Goal: Task Accomplishment & Management: Use online tool/utility

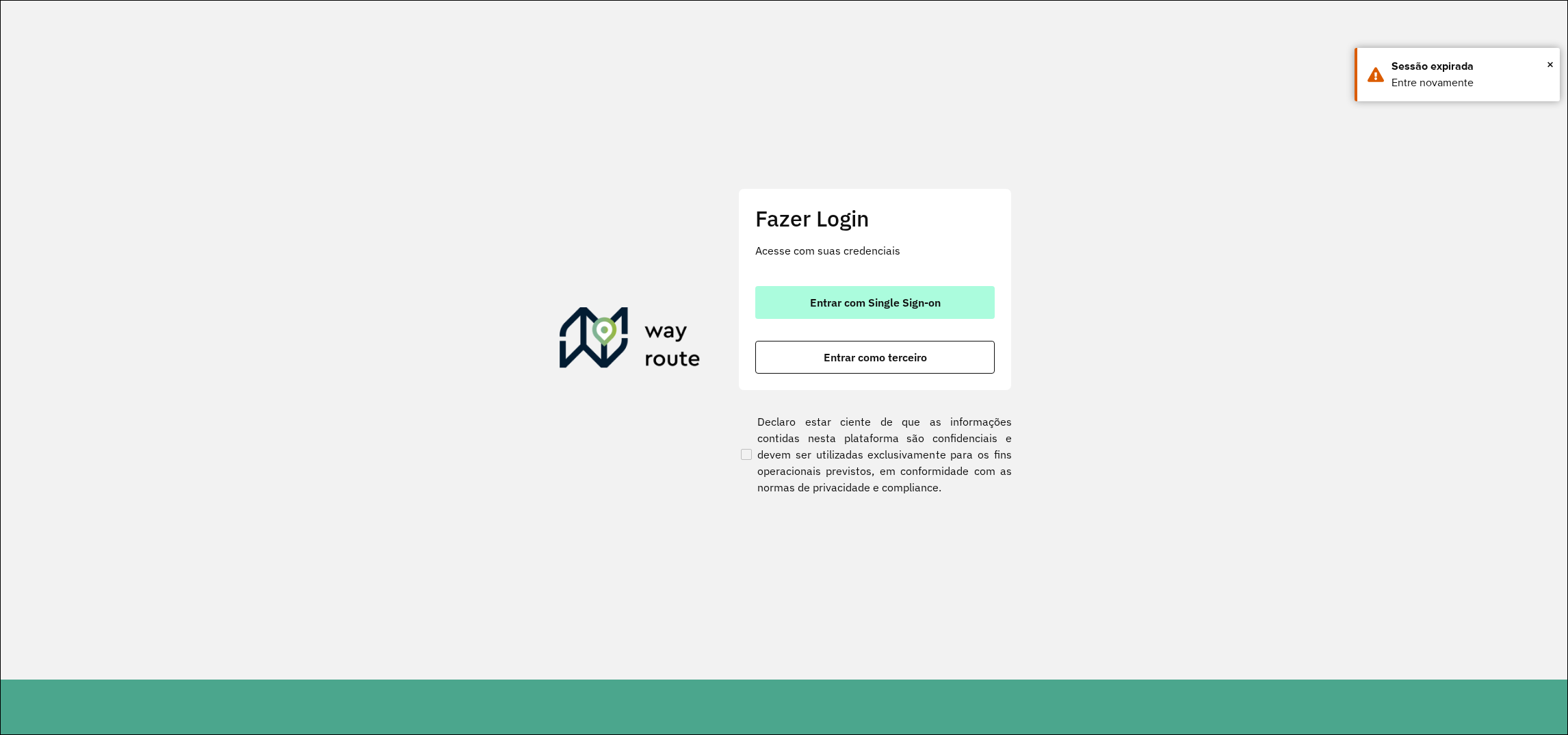
click at [847, 297] on span "Entrar com Single Sign-on" at bounding box center [876, 302] width 131 height 11
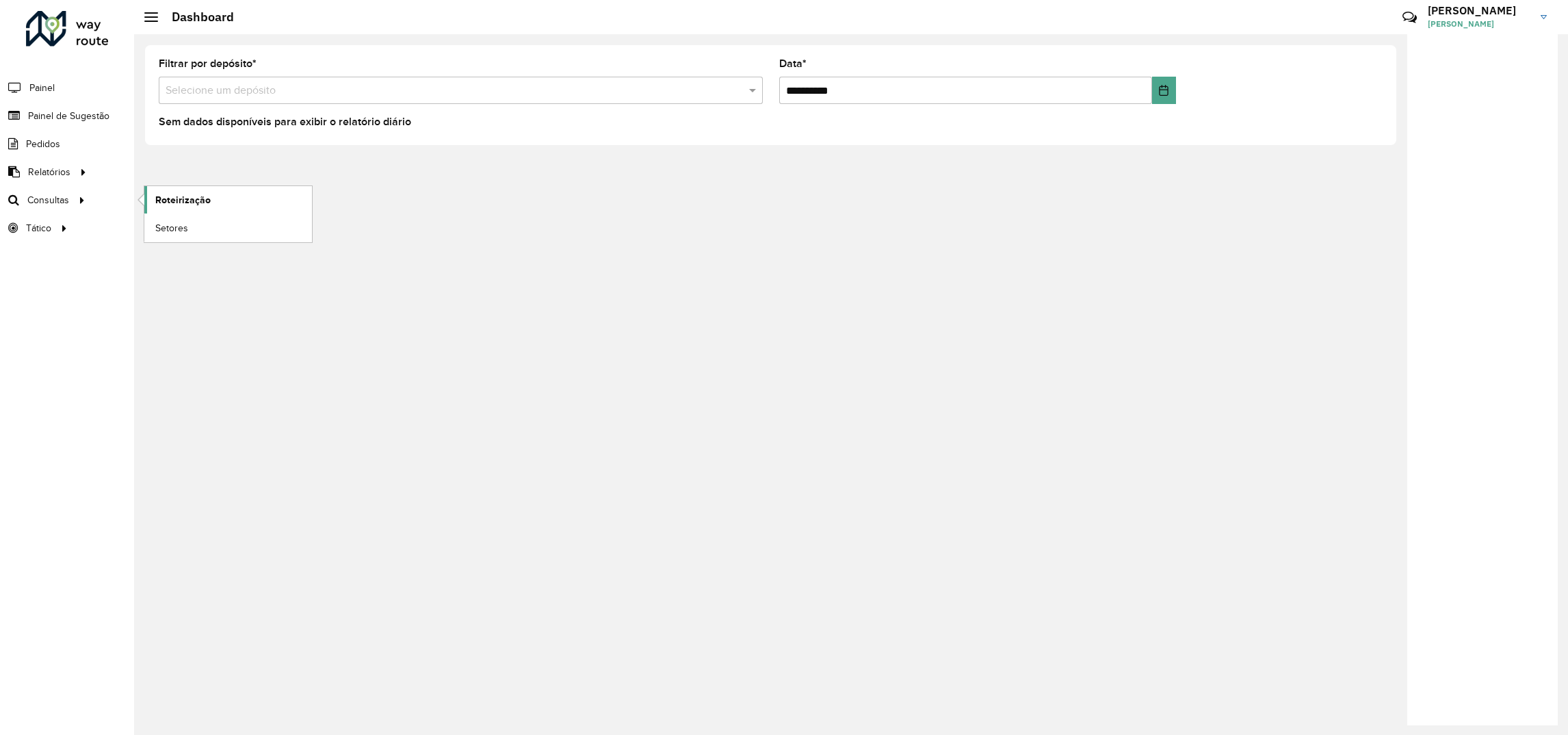
click at [194, 203] on span "Roteirização" at bounding box center [183, 200] width 55 height 15
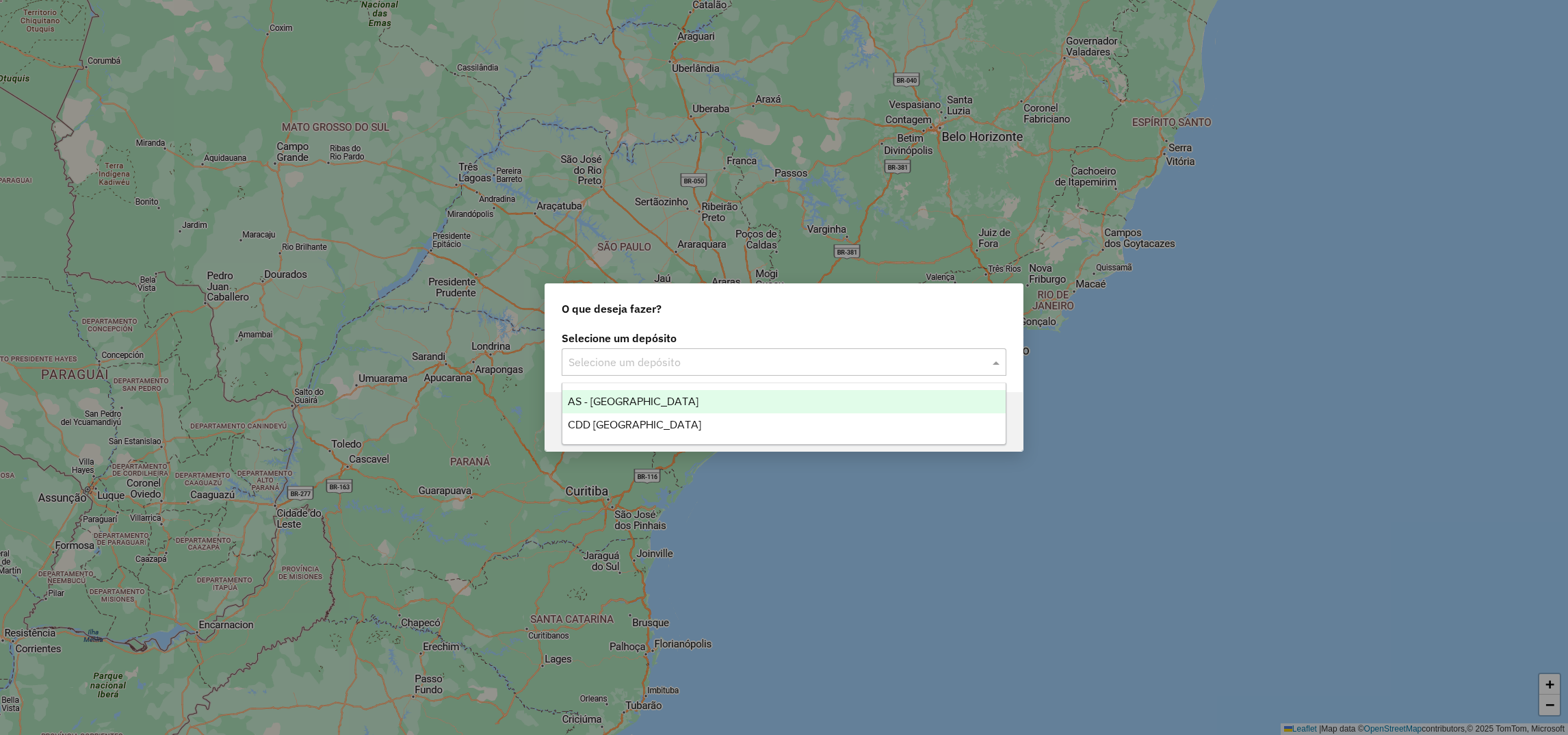
click at [631, 355] on input "text" at bounding box center [771, 362] width 404 height 17
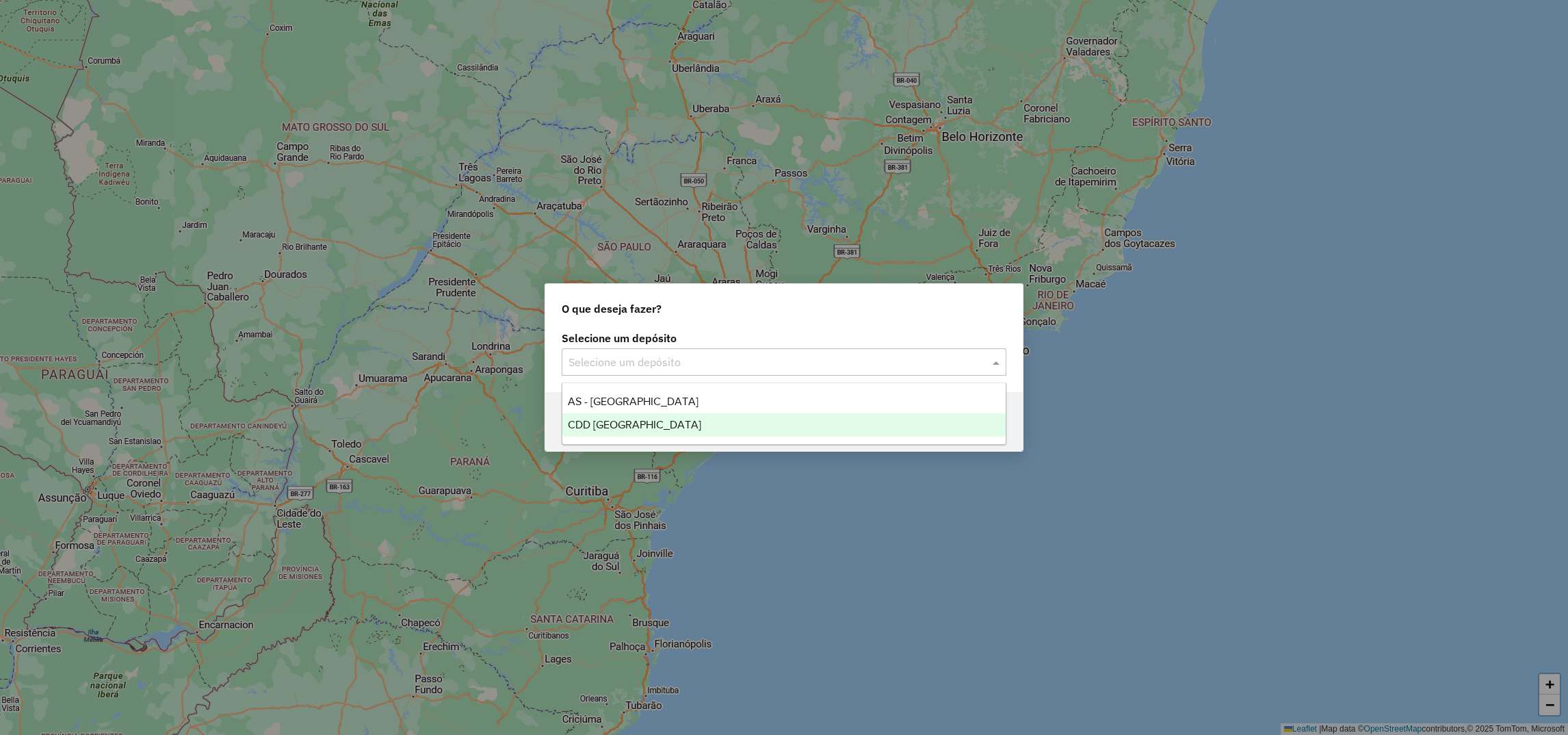
click at [627, 425] on span "CDD [GEOGRAPHIC_DATA]" at bounding box center [635, 425] width 134 height 12
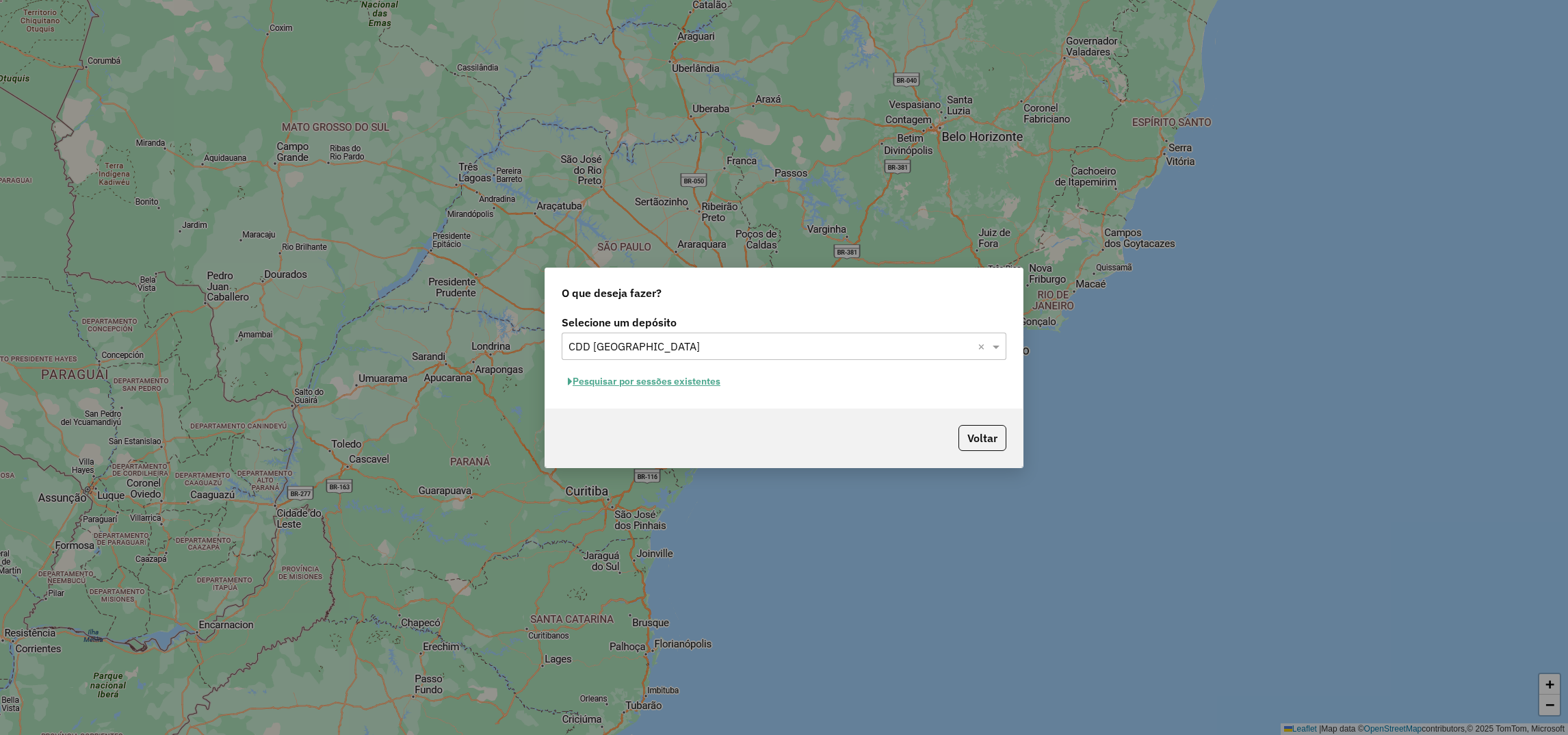
click at [646, 384] on button "Pesquisar por sessões existentes" at bounding box center [644, 381] width 165 height 21
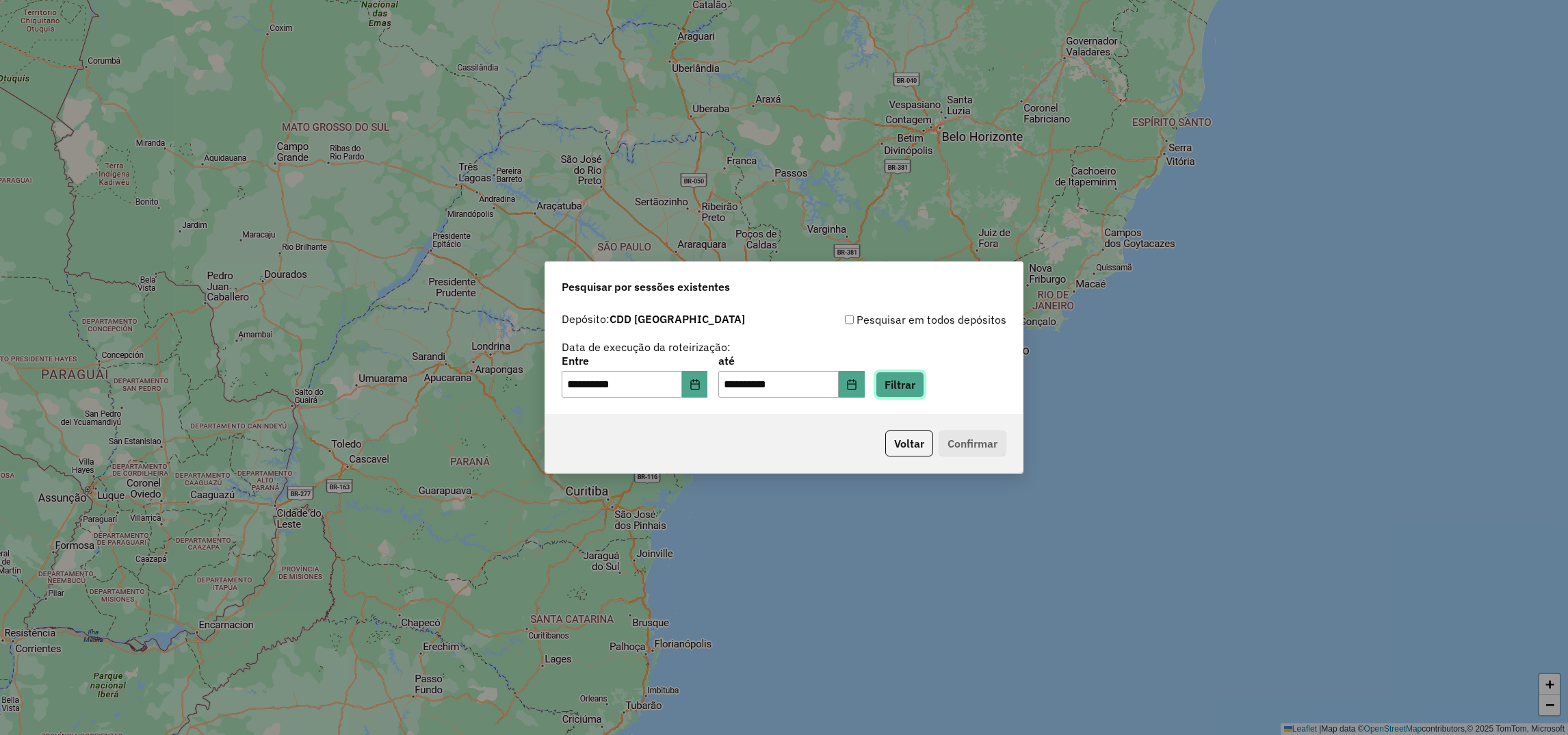
click at [917, 383] on button "Filtrar" at bounding box center [900, 385] width 49 height 26
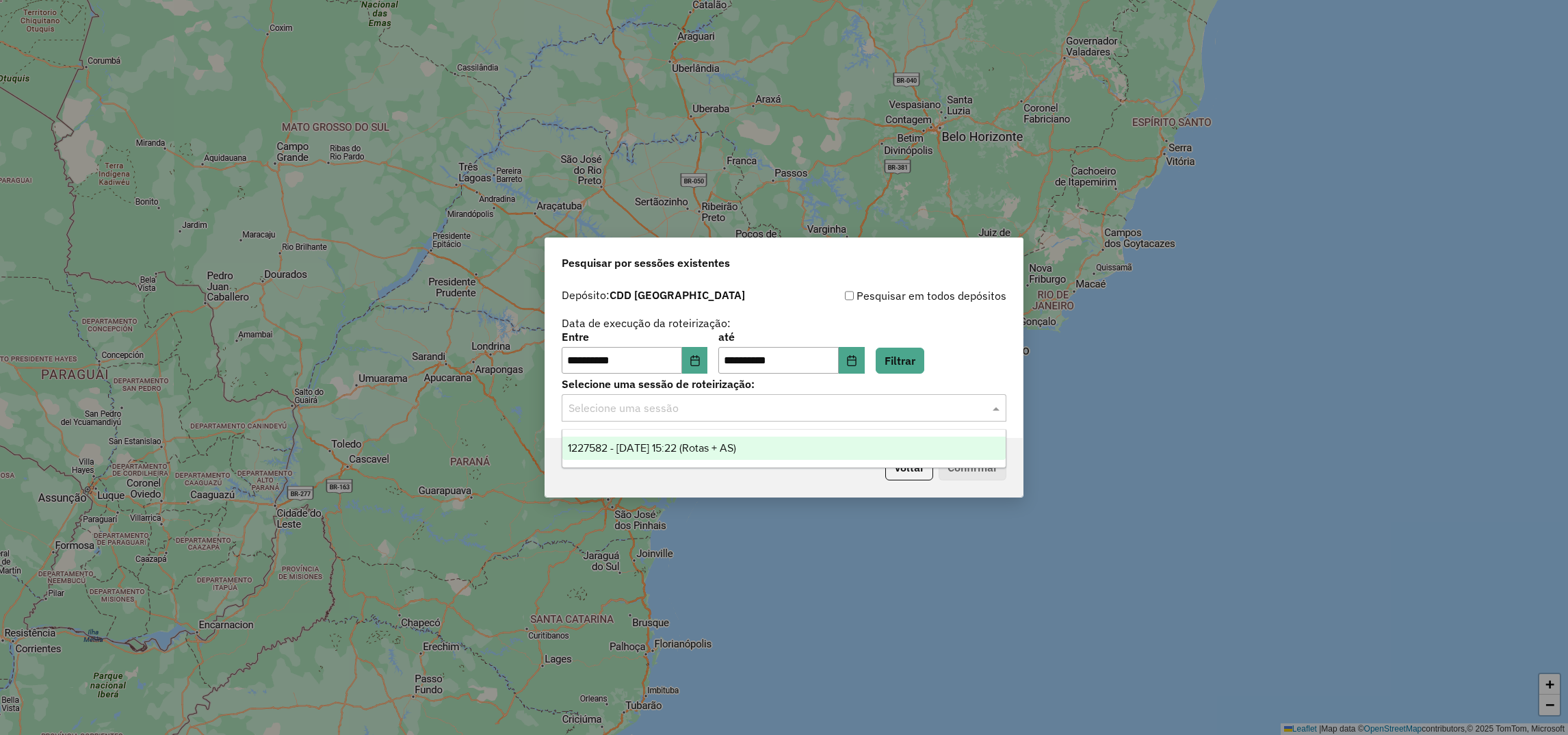
click at [834, 413] on input "text" at bounding box center [771, 408] width 404 height 17
click at [715, 447] on span "1227582 - 11/08/2025 15:22 (Rotas + AS)" at bounding box center [652, 448] width 168 height 12
click at [992, 467] on button "Confirmar" at bounding box center [972, 468] width 68 height 26
click at [699, 358] on button "Choose Date" at bounding box center [695, 361] width 26 height 28
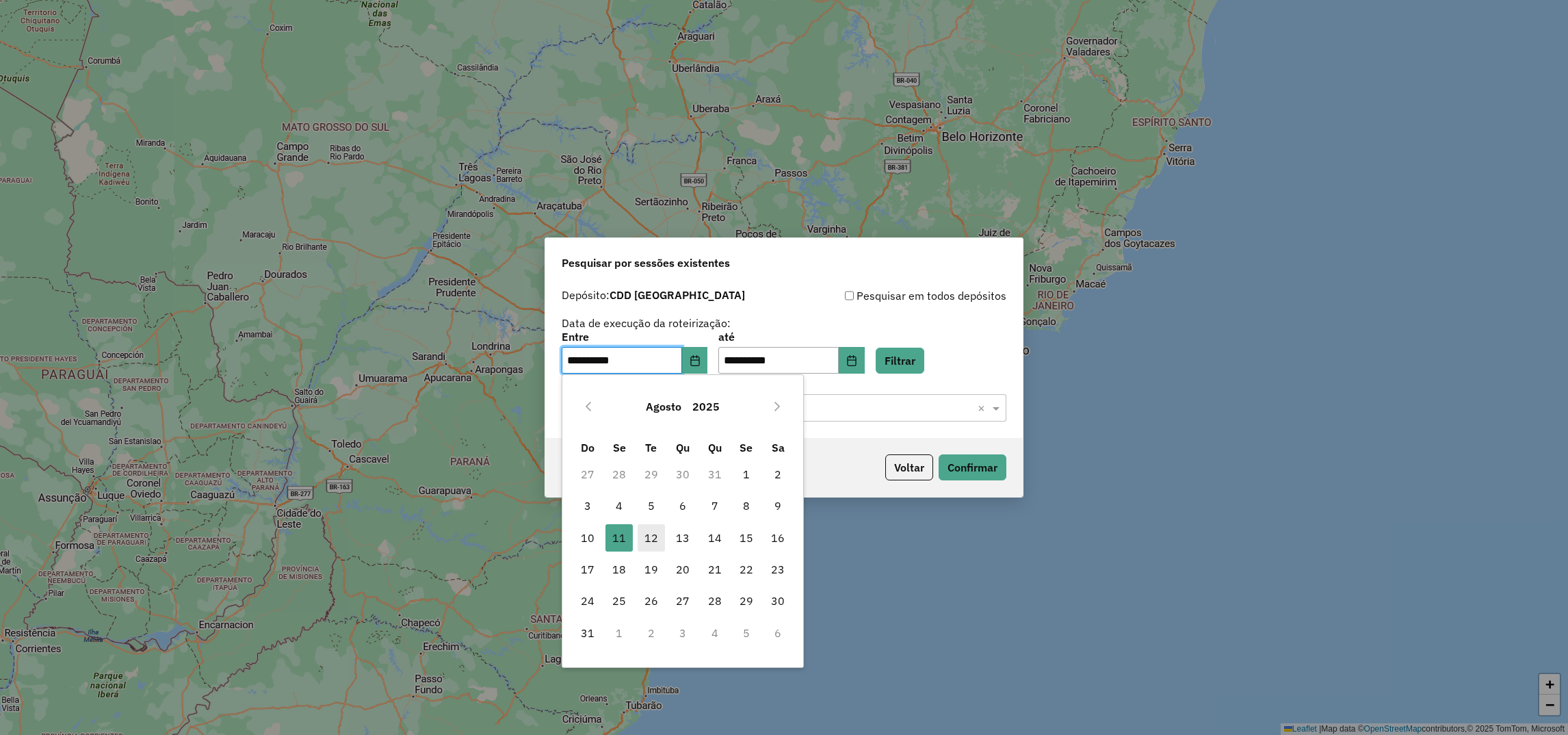
click at [662, 532] on span "12" at bounding box center [651, 538] width 28 height 28
type input "**********"
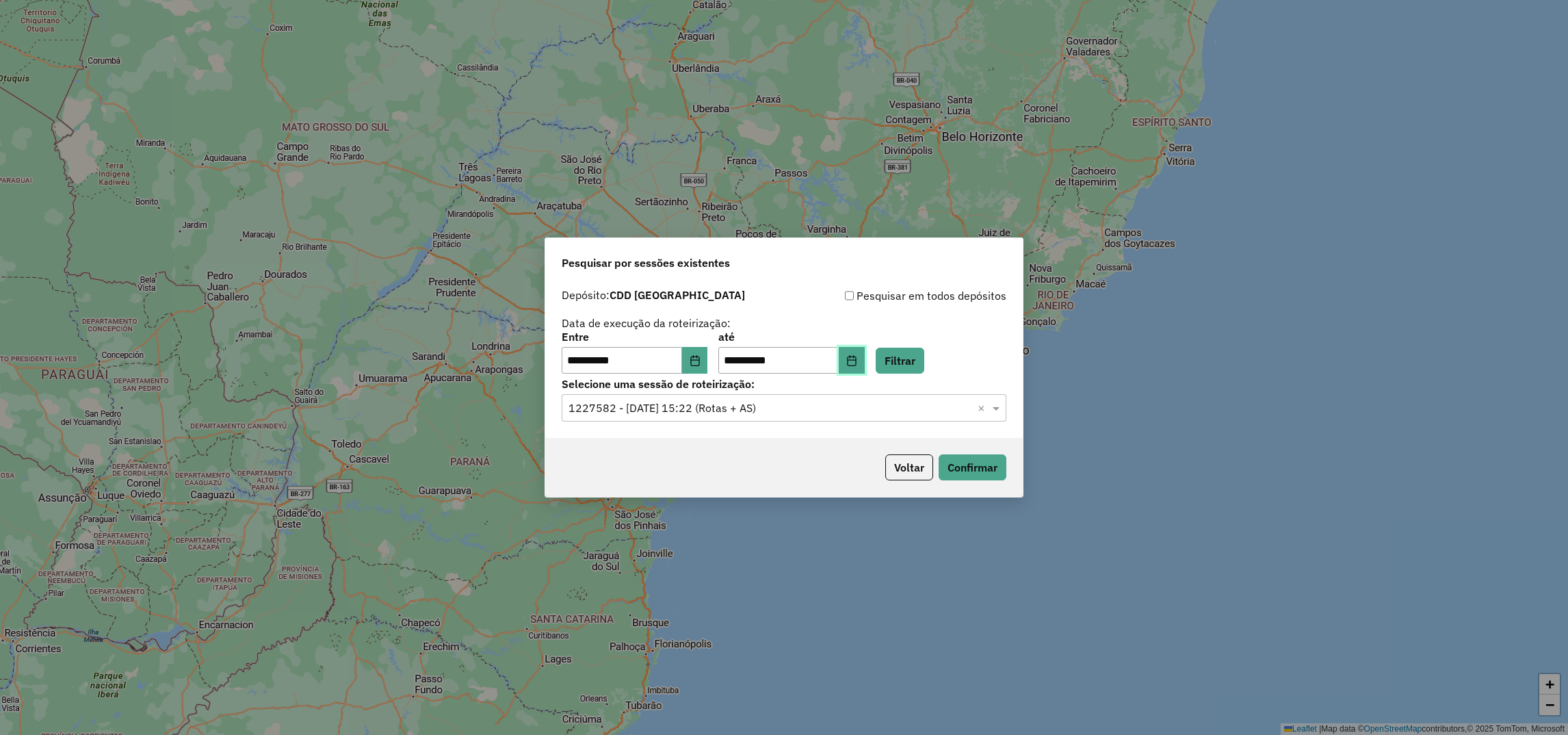
click at [858, 361] on icon "Choose Date" at bounding box center [851, 360] width 11 height 11
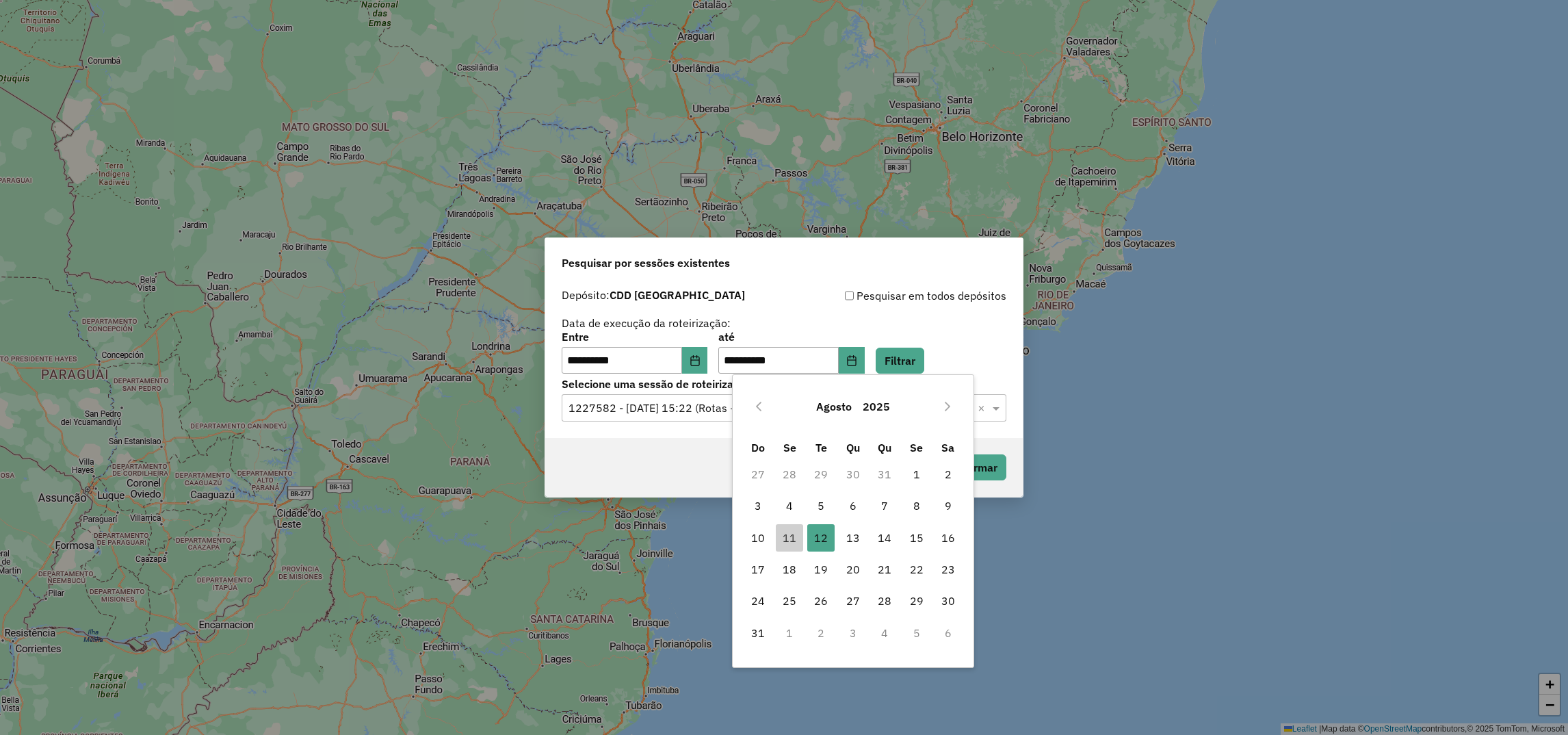
click at [940, 329] on div "**********" at bounding box center [784, 331] width 444 height 87
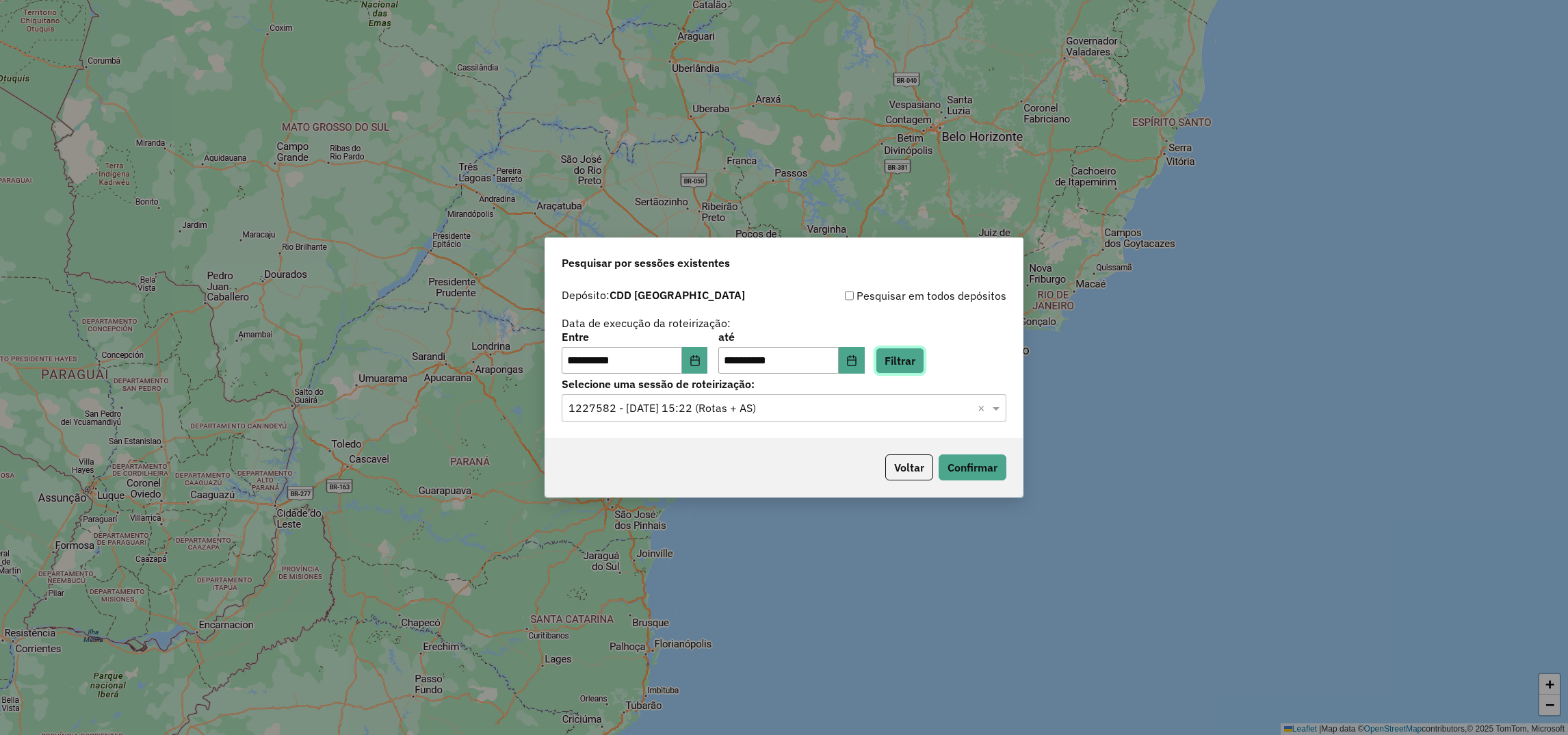
click at [925, 359] on button "Filtrar" at bounding box center [900, 361] width 49 height 26
click at [714, 408] on input "text" at bounding box center [771, 408] width 404 height 17
click at [642, 448] on span "1228332 - 12/08/2025 18:30 (Rotas + AS)" at bounding box center [653, 448] width 170 height 12
click at [980, 478] on button "Confirmar" at bounding box center [972, 468] width 68 height 26
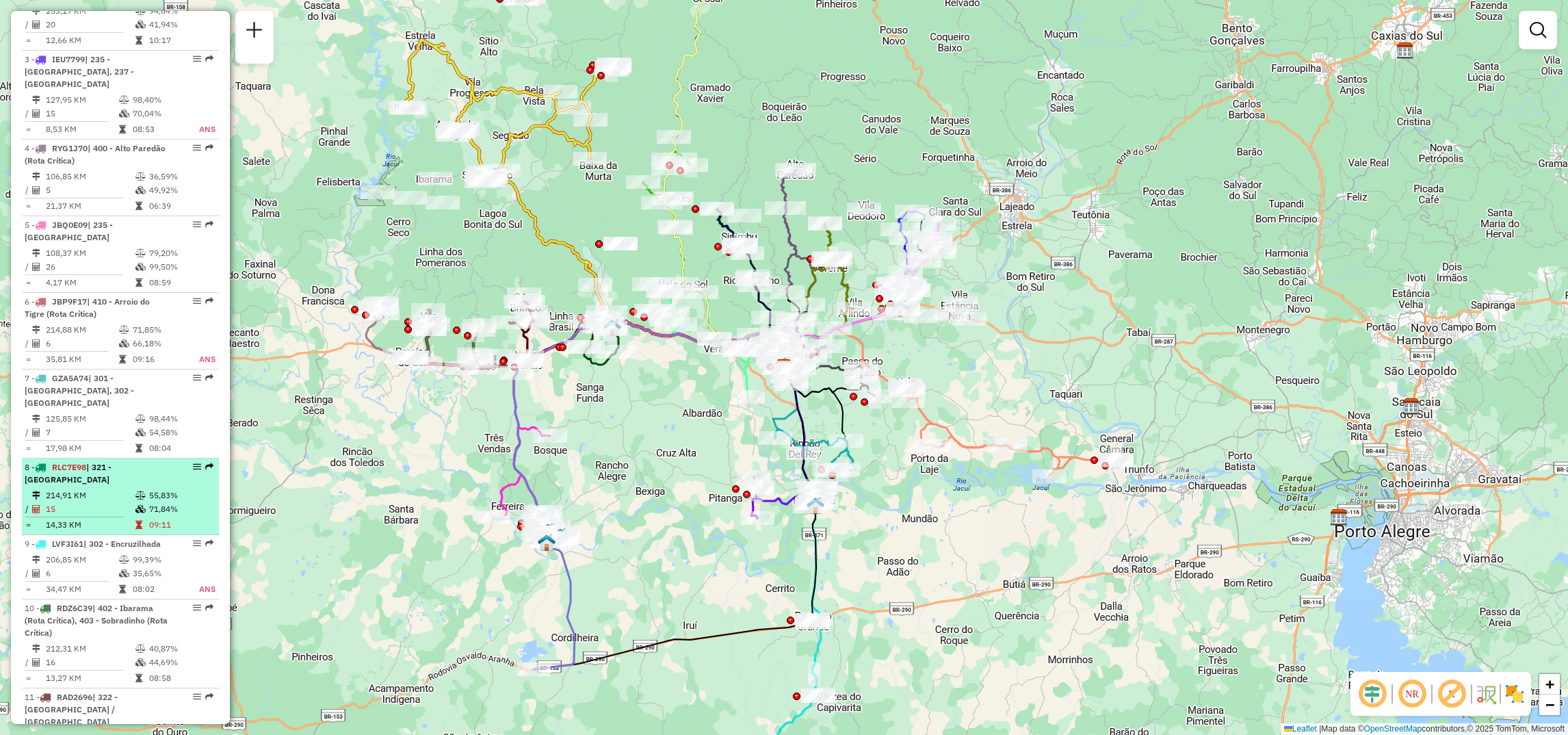
scroll to position [790, 0]
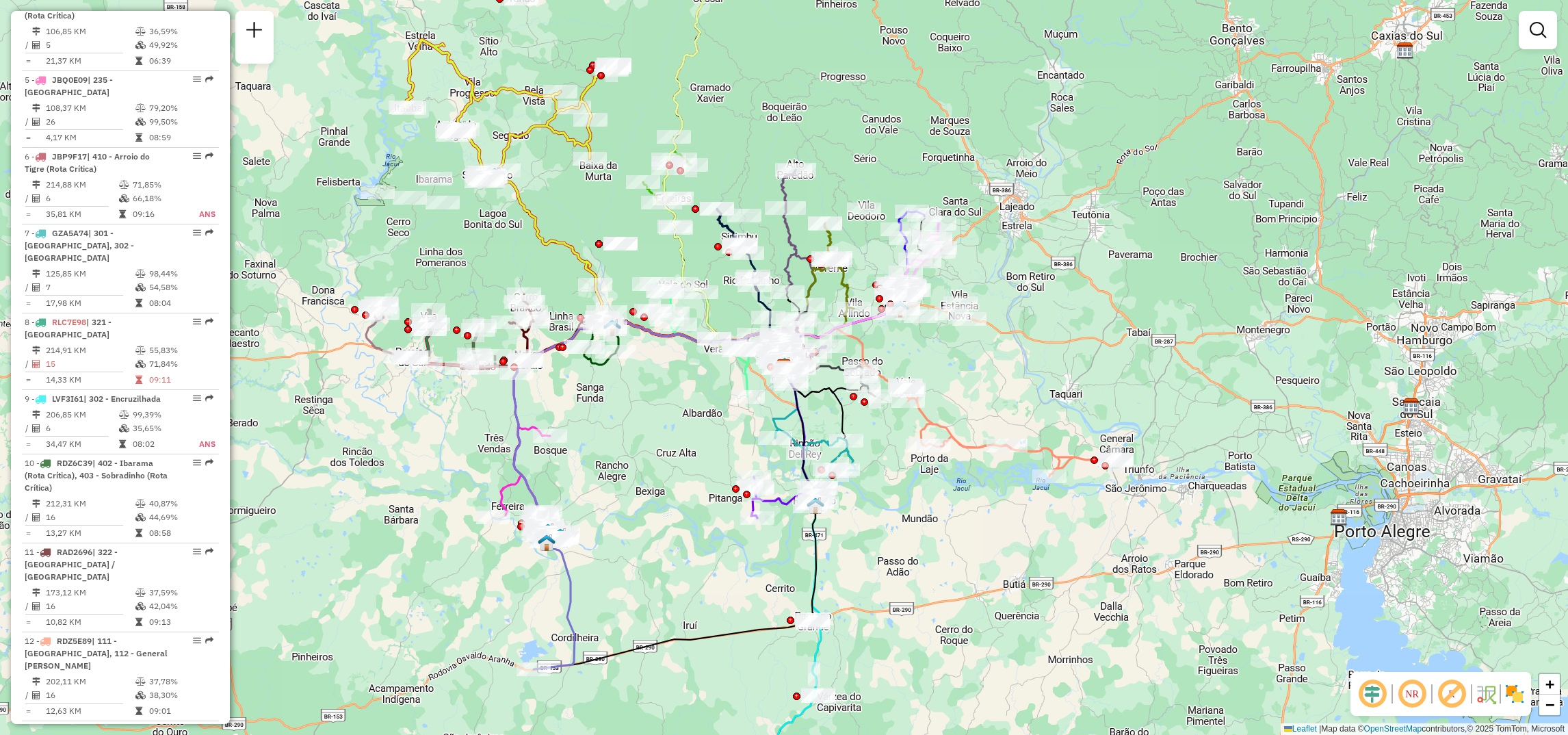
select select "**********"
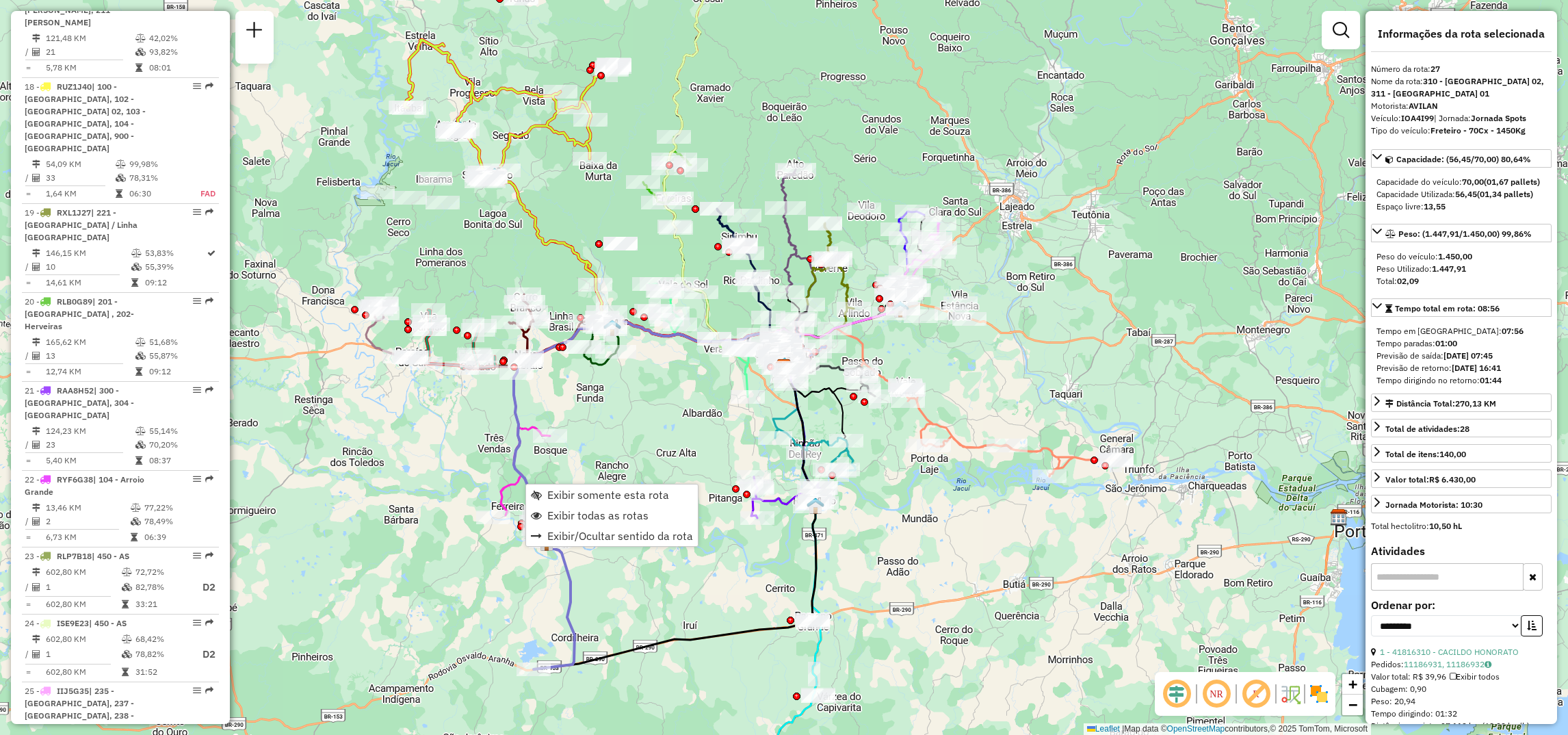
scroll to position [2150, 0]
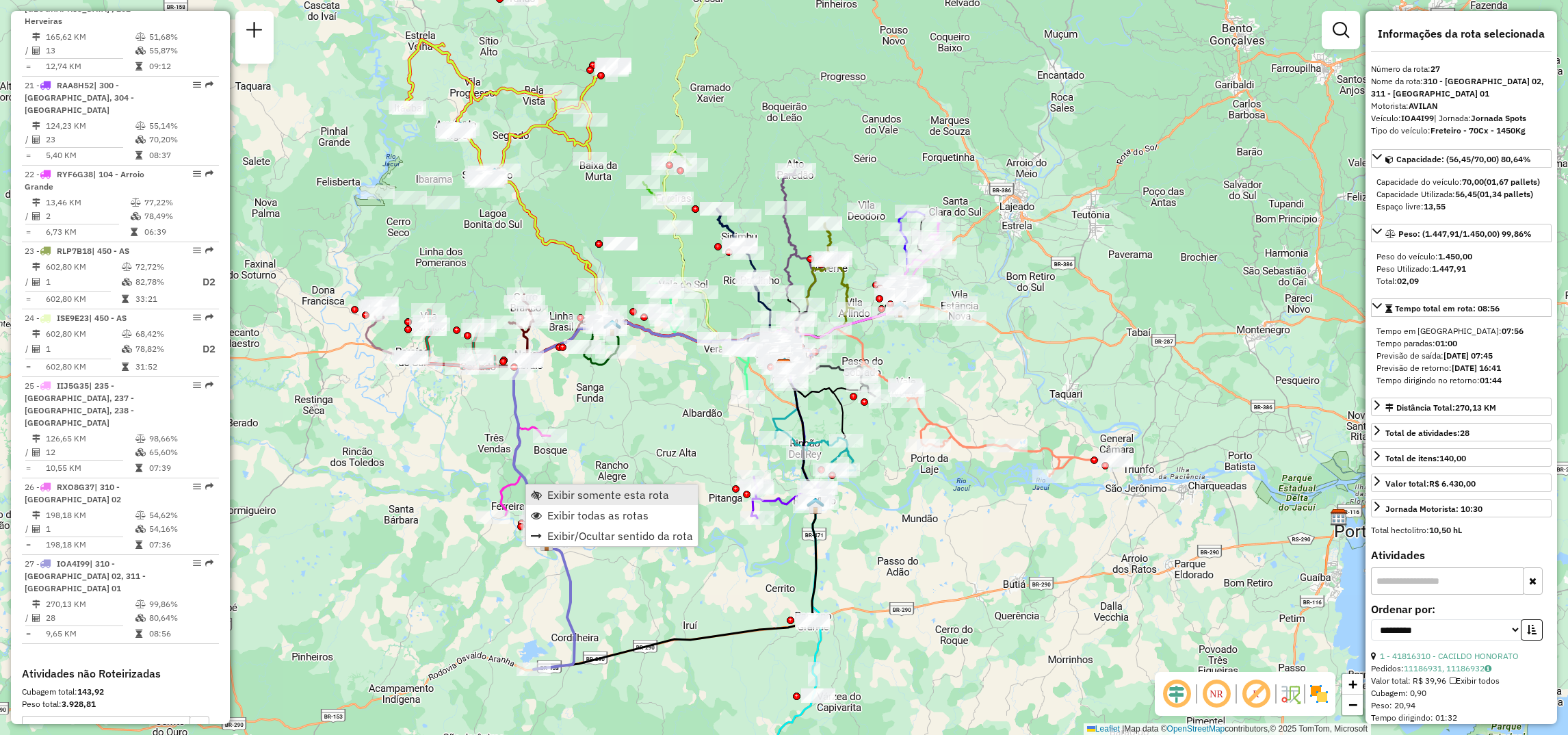
click at [563, 500] on span "Exibir somente esta rota" at bounding box center [609, 495] width 122 height 11
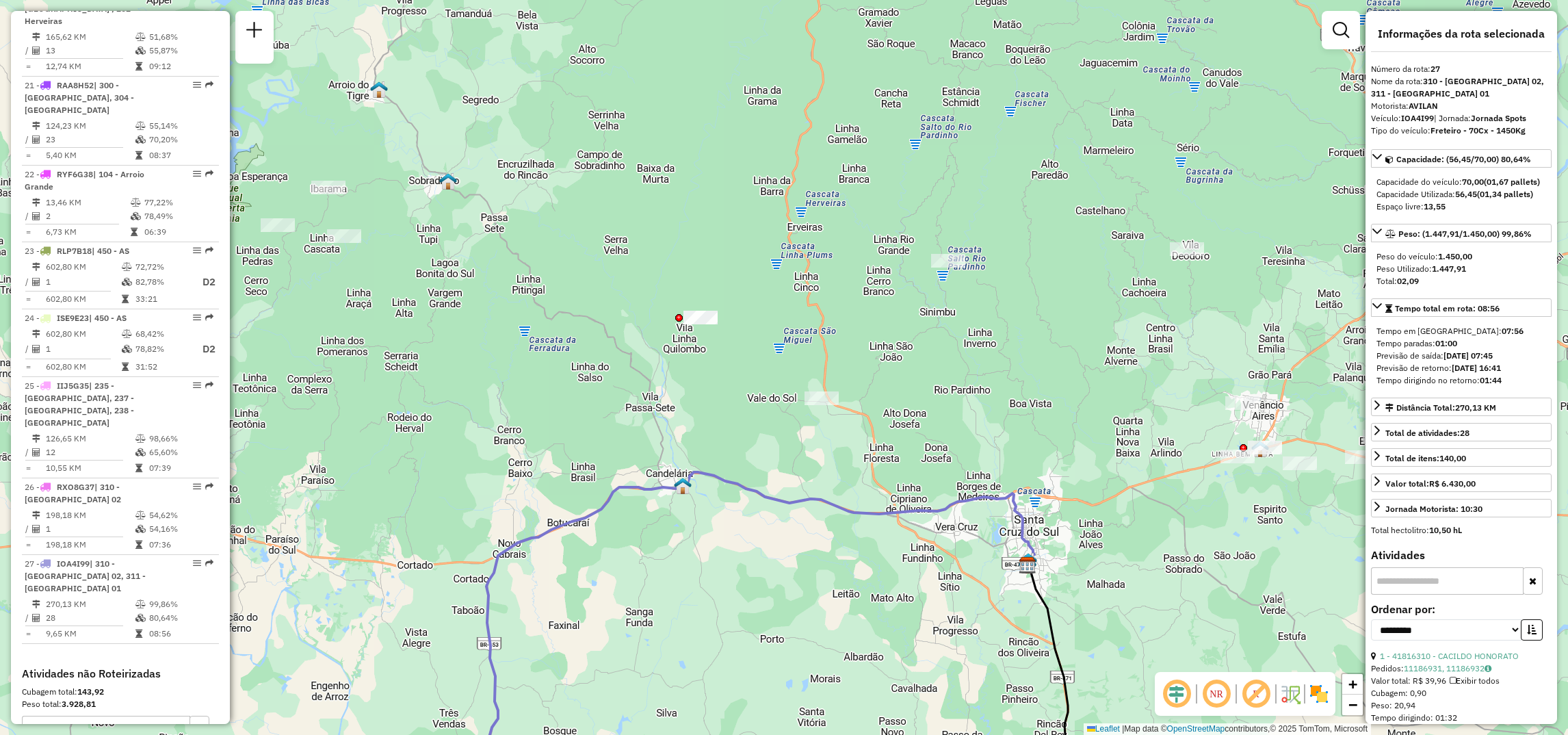
drag, startPoint x: 1180, startPoint y: 293, endPoint x: 1185, endPoint y: 746, distance: 453.0
click at [1185, 734] on html "Aguarde... Pop-up bloqueado! Seu navegador bloqueou automáticamente a abertura …" at bounding box center [784, 368] width 1568 height 735
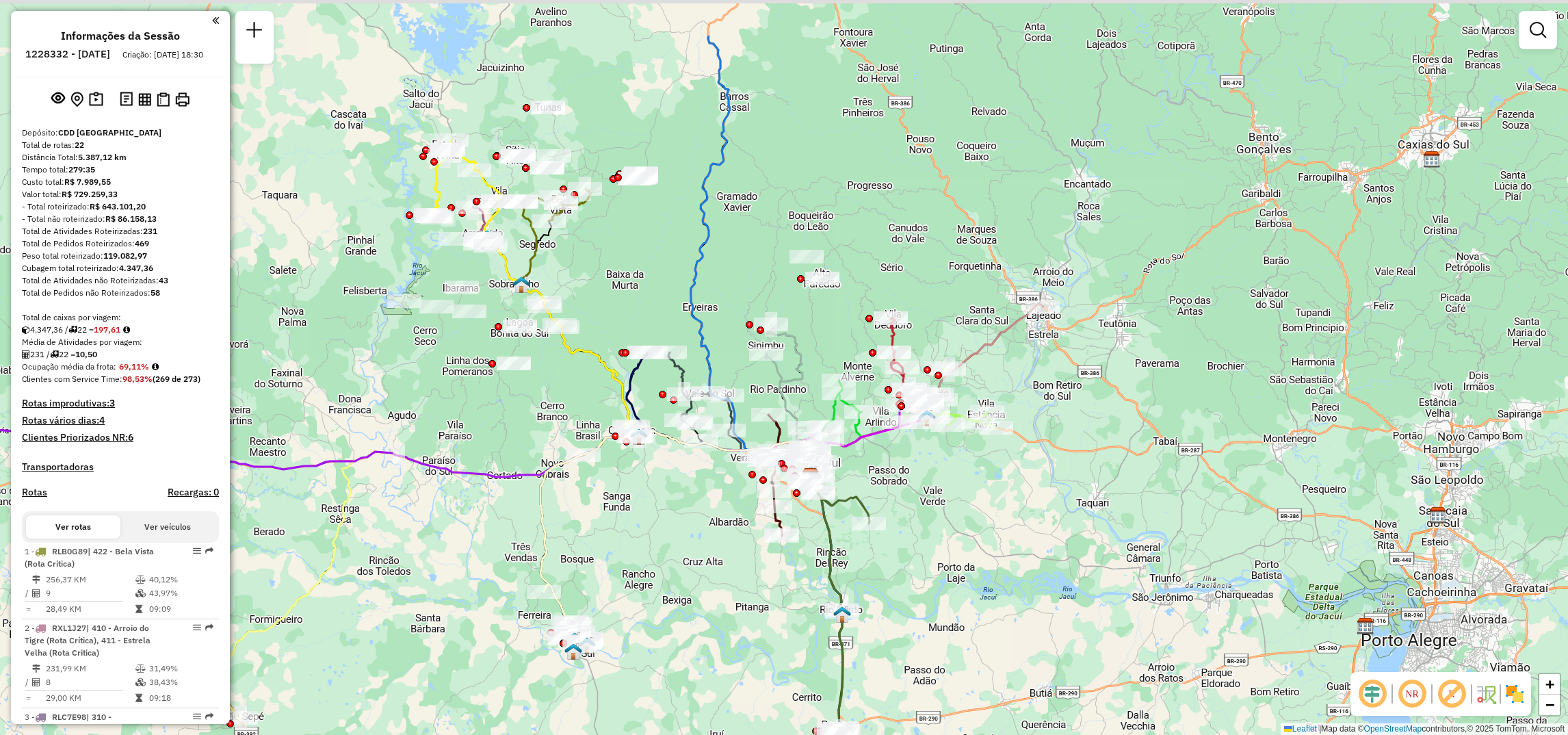
drag, startPoint x: 667, startPoint y: 463, endPoint x: 696, endPoint y: 577, distance: 117.6
click at [696, 577] on div "Janela de atendimento Grade de atendimento Capacidade Transportadoras Veículos …" at bounding box center [784, 368] width 1568 height 735
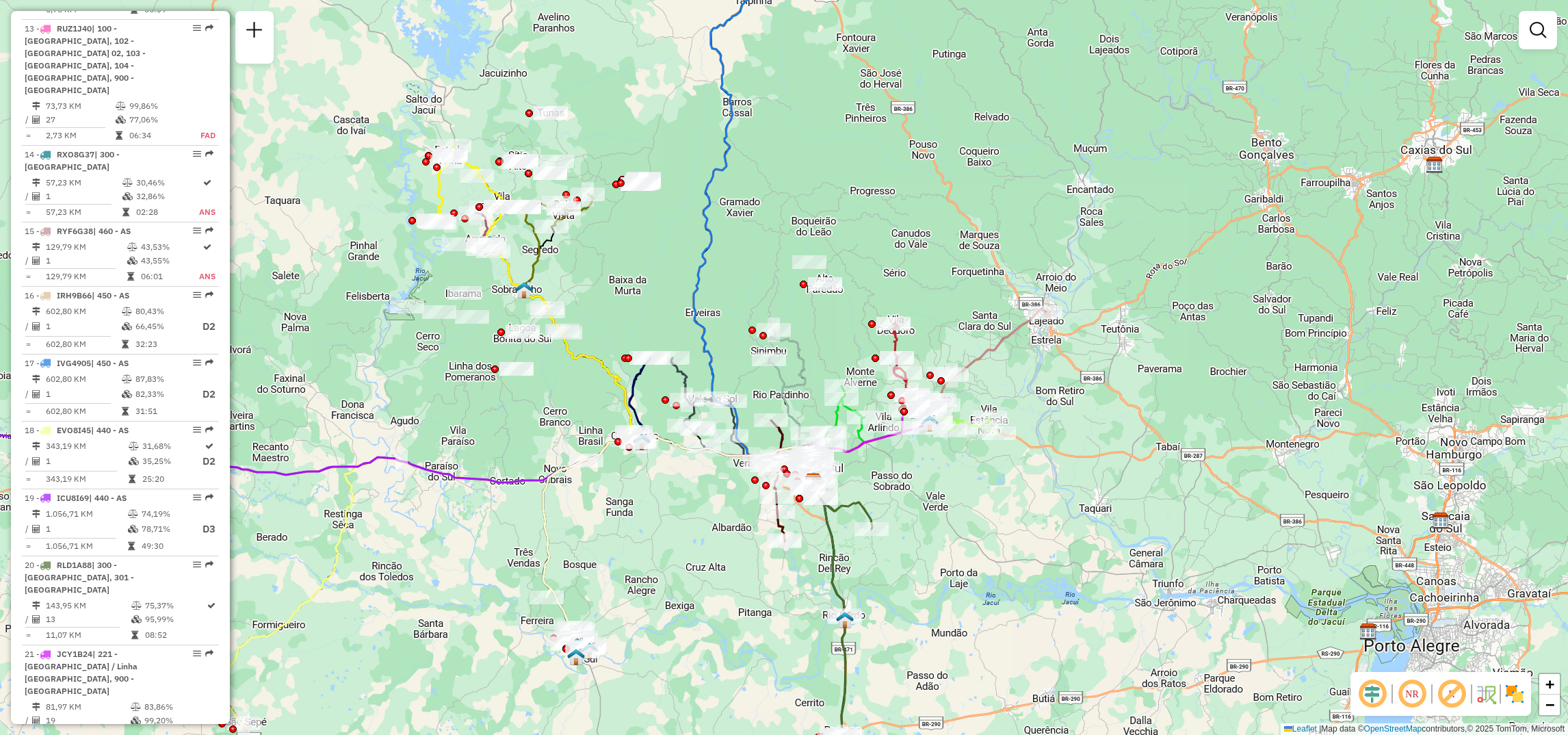
scroll to position [1721, 0]
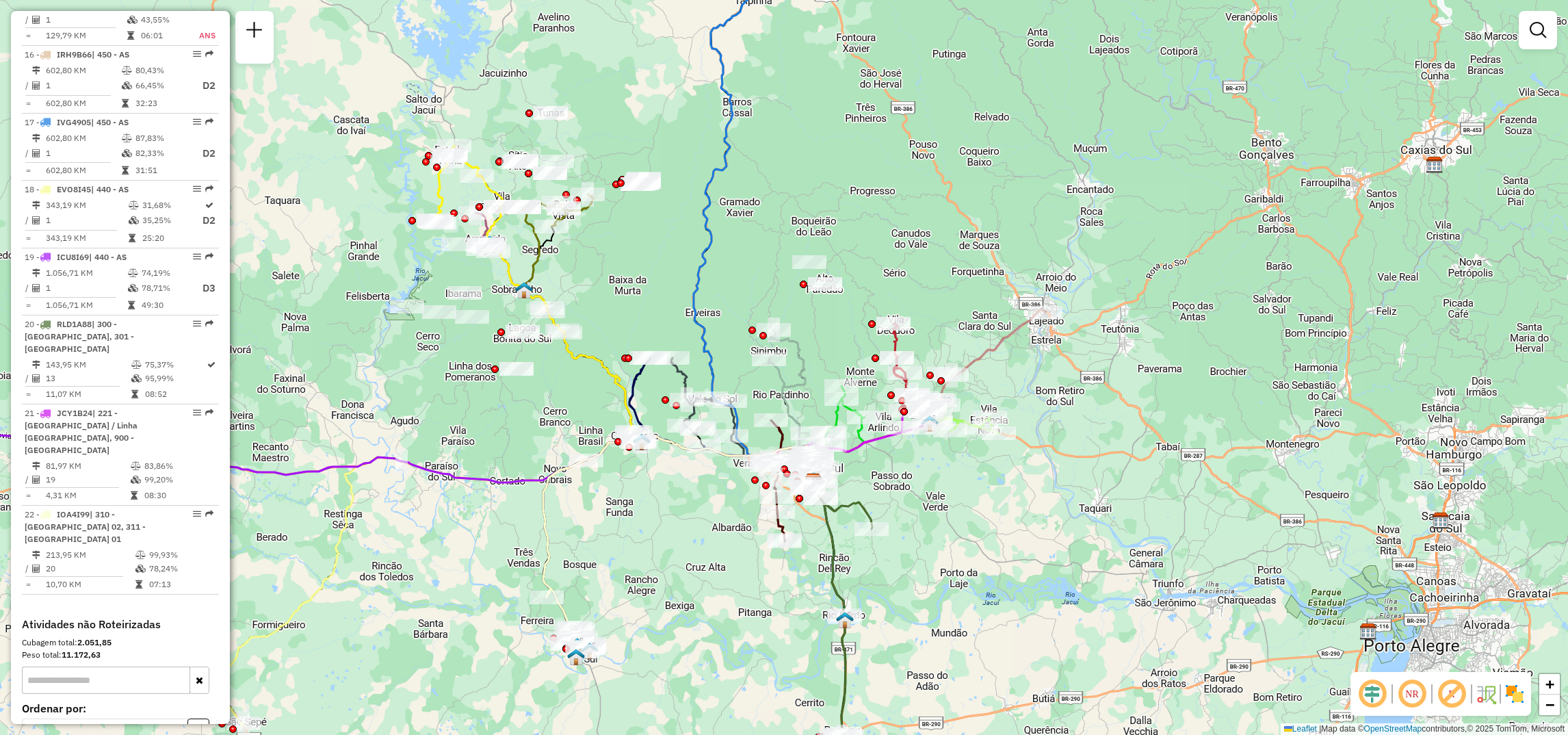
click at [113, 667] on input "text" at bounding box center [106, 681] width 168 height 28
click at [160, 636] on div "Cubagem total: 2.051,85" at bounding box center [120, 642] width 197 height 12
click at [171, 718] on select "**********" at bounding box center [105, 728] width 166 height 21
click at [22, 718] on select "**********" at bounding box center [105, 728] width 166 height 21
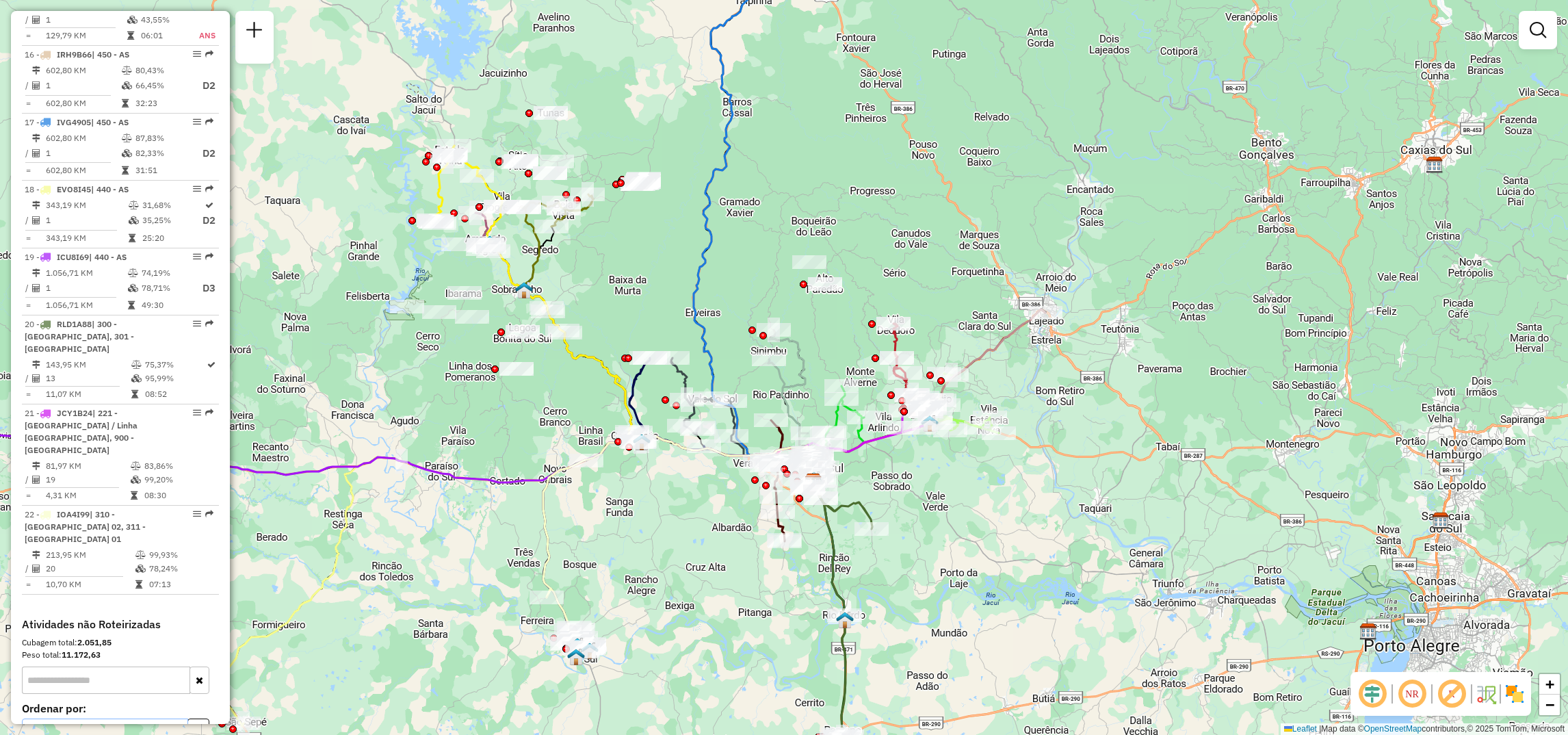
select select "**********"
click at [22, 718] on select "**********" at bounding box center [105, 728] width 166 height 21
select select "**********"
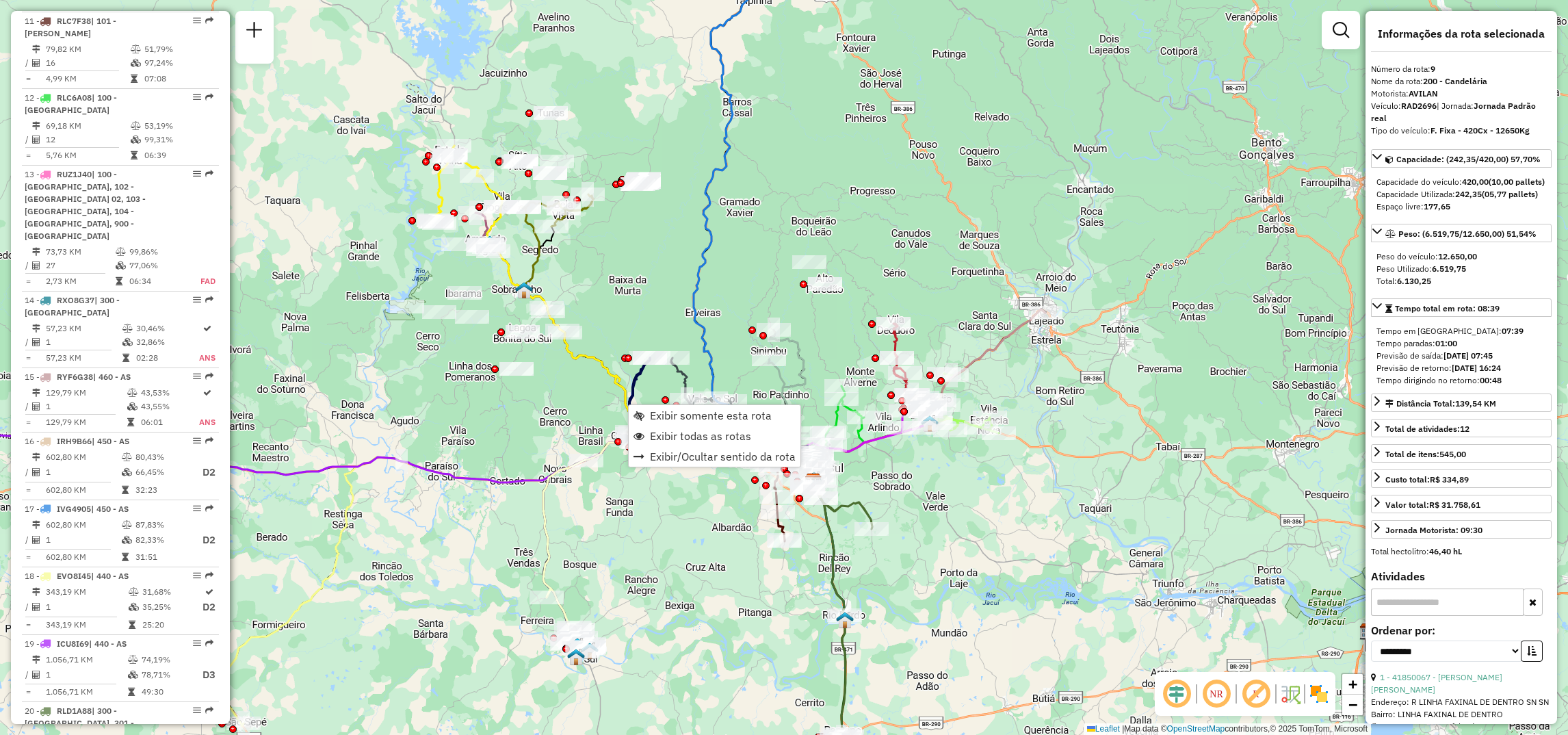
scroll to position [1169, 0]
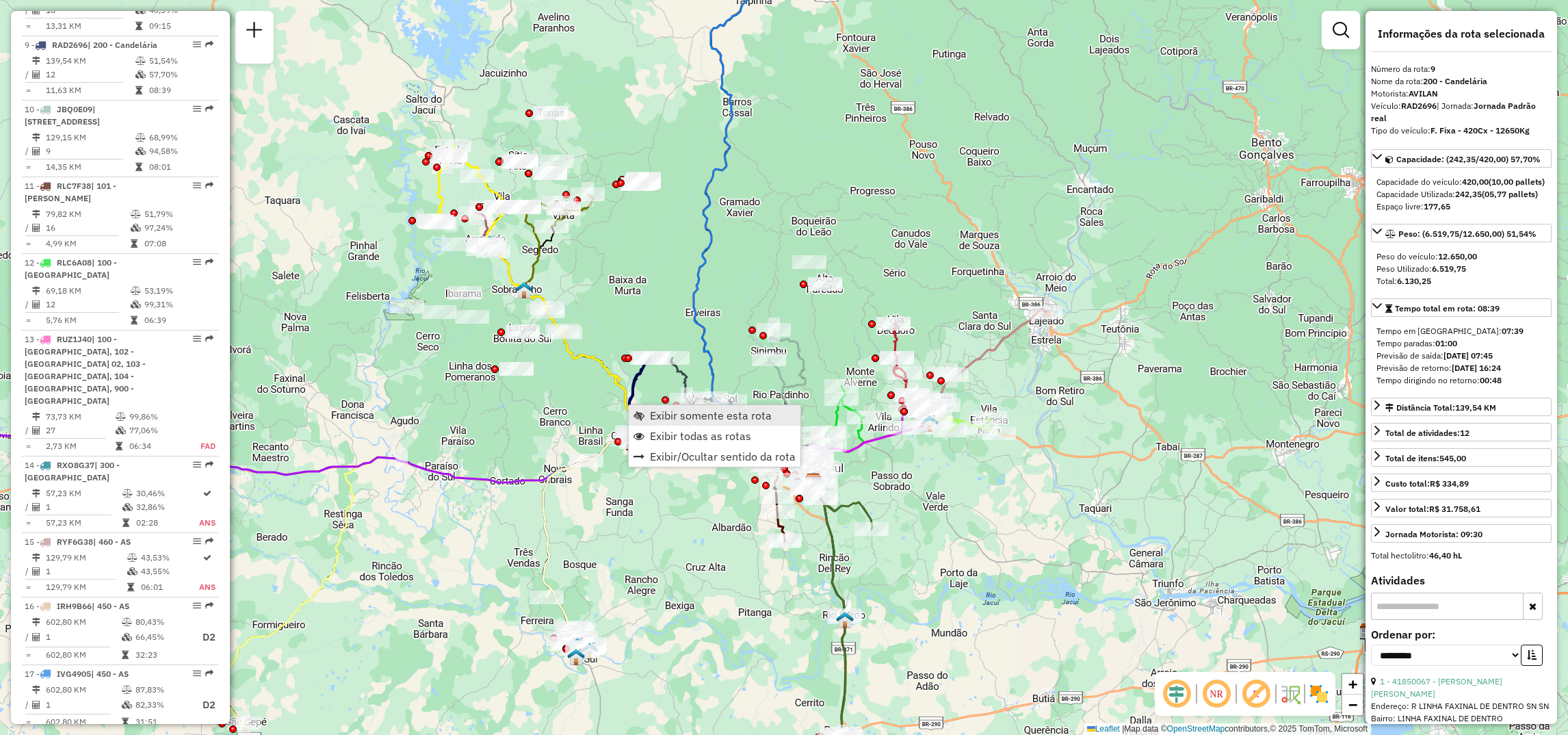
click at [670, 418] on span "Exibir somente esta rota" at bounding box center [711, 415] width 122 height 11
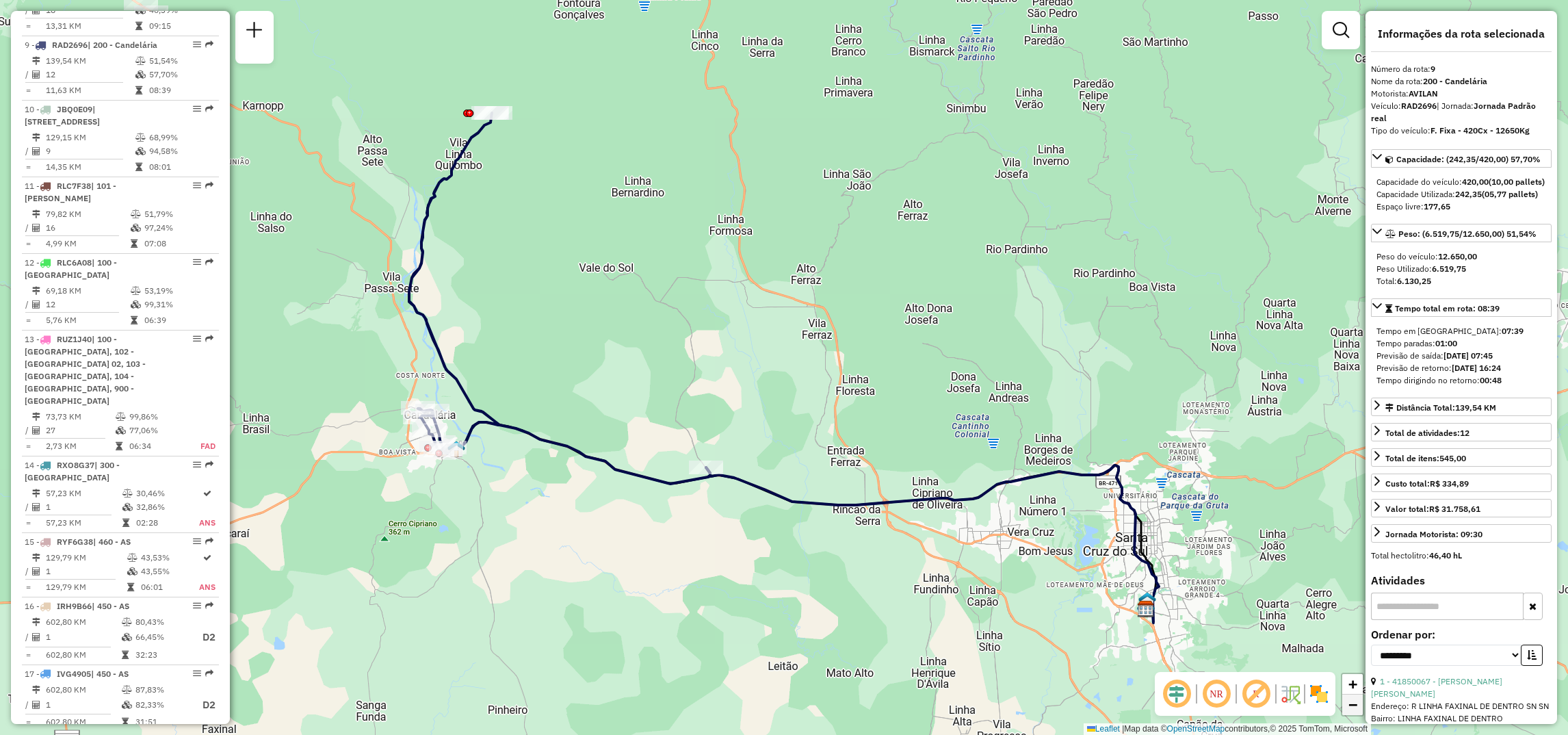
click at [1352, 704] on span "−" at bounding box center [1353, 704] width 9 height 17
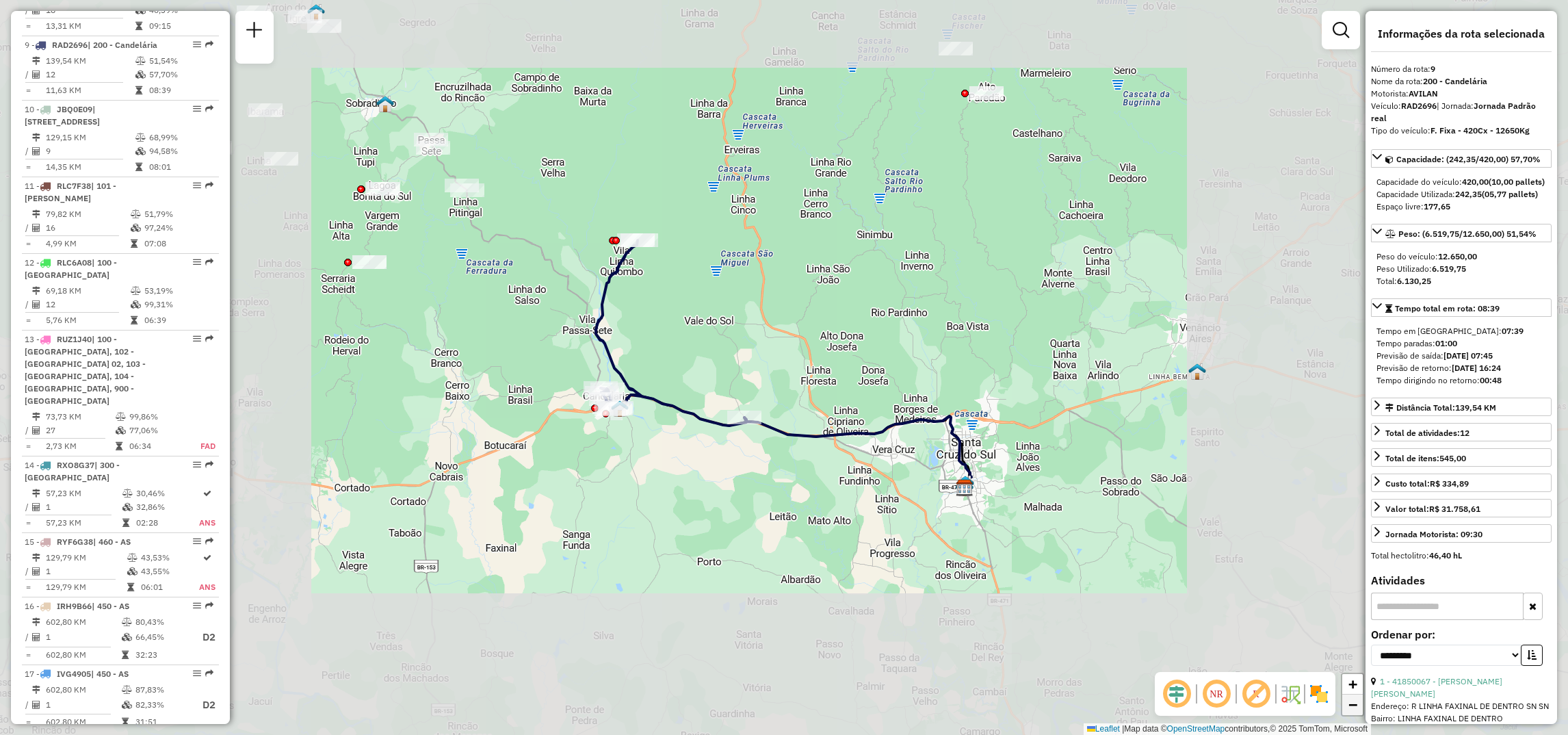
click at [1352, 704] on span "−" at bounding box center [1353, 704] width 9 height 17
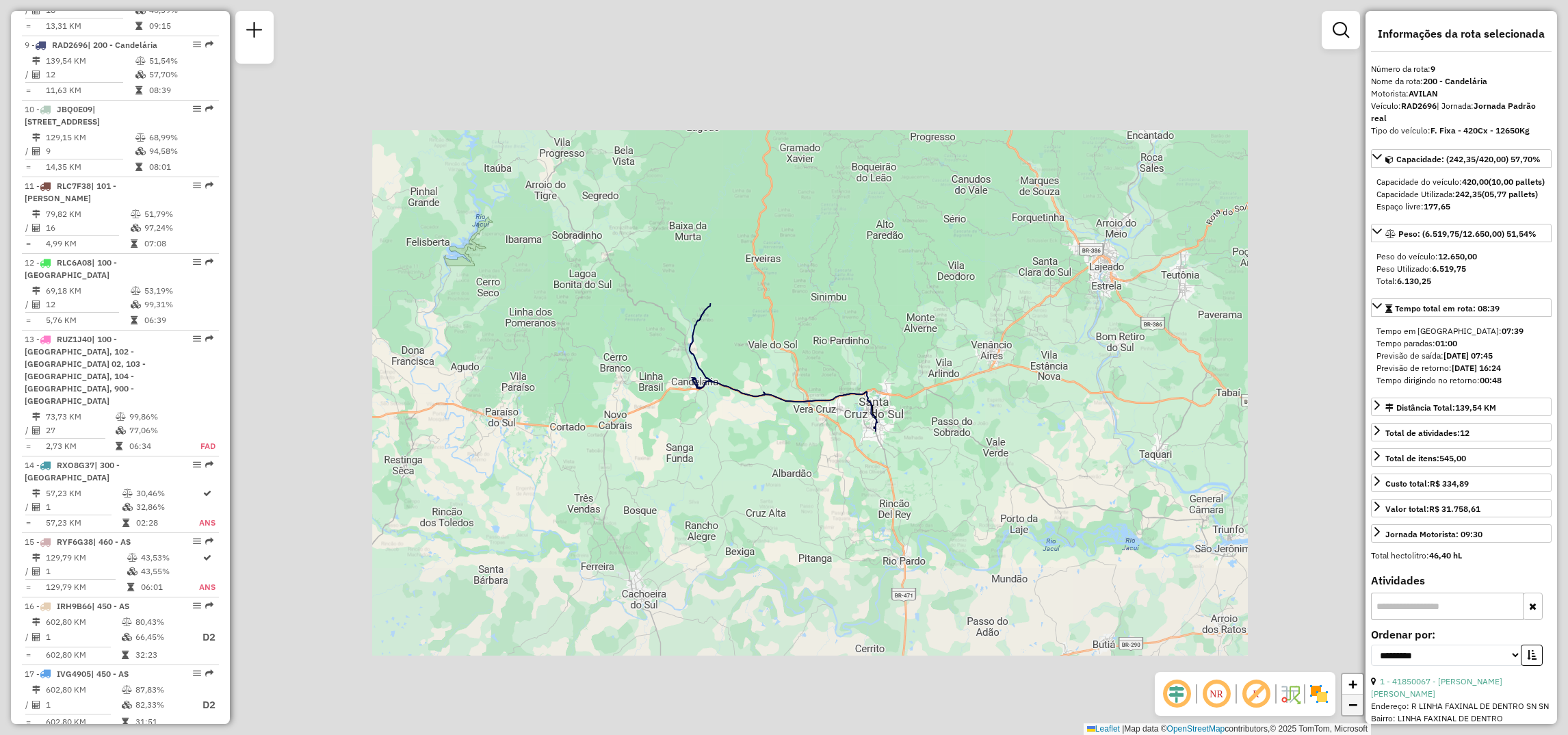
click at [1352, 704] on span "−" at bounding box center [1353, 704] width 9 height 17
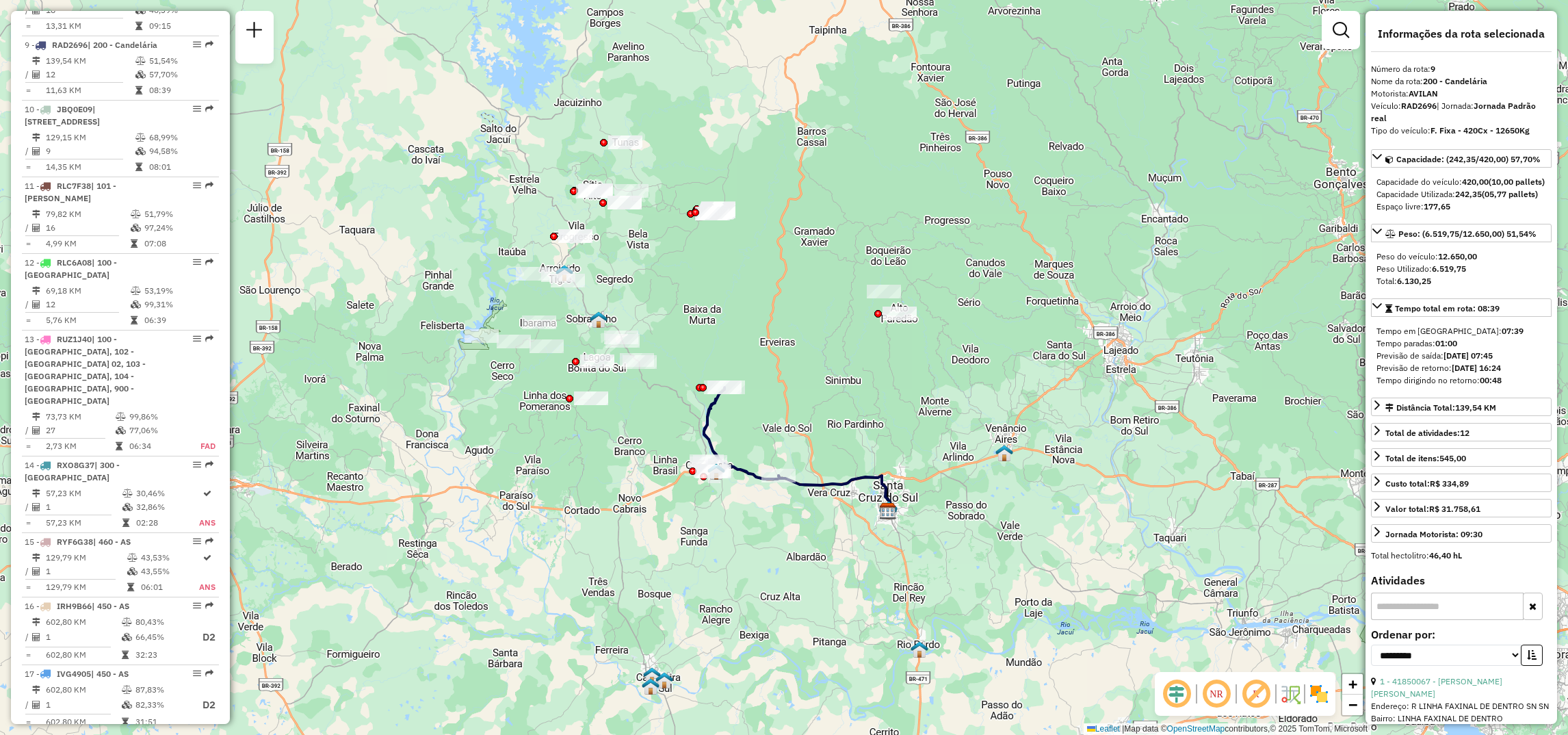
drag, startPoint x: 988, startPoint y: 362, endPoint x: 1002, endPoint y: 446, distance: 85.2
click at [1002, 446] on img at bounding box center [1004, 452] width 17 height 17
